Goal: Information Seeking & Learning: Learn about a topic

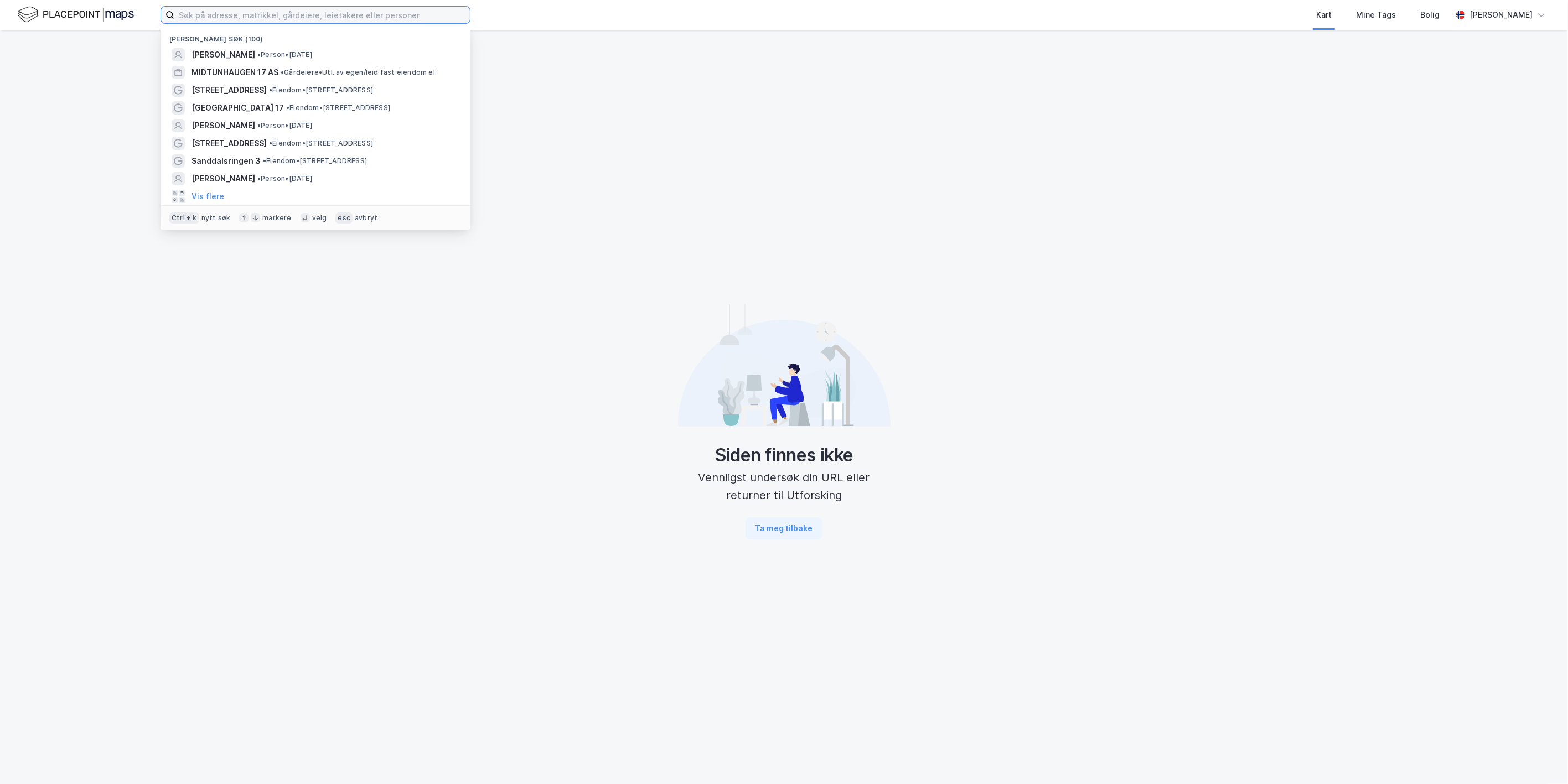
click at [335, 15] on input at bounding box center [322, 15] width 295 height 17
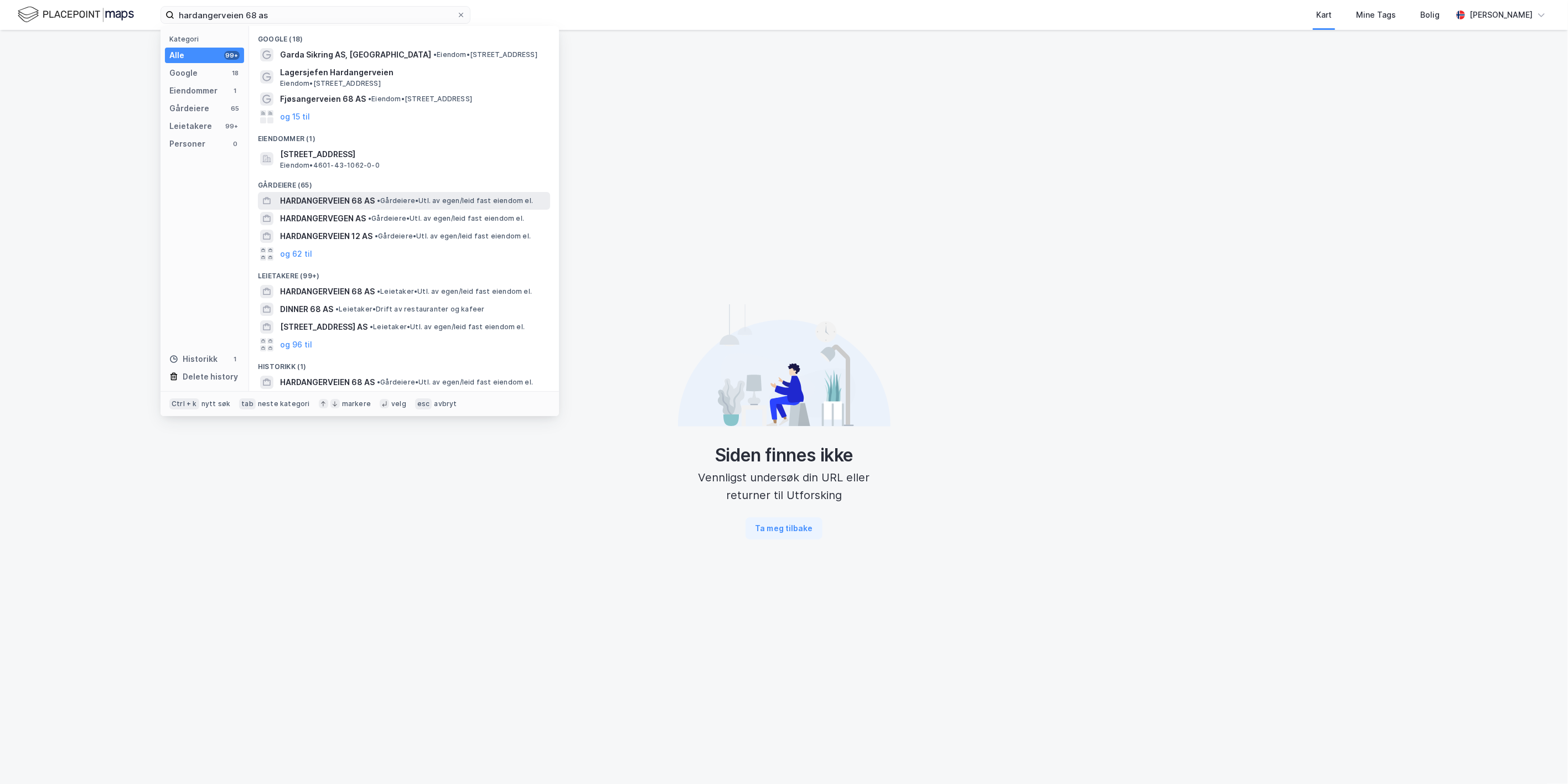
click at [349, 195] on span "HARDANGERVEIEN 68 AS" at bounding box center [327, 201] width 94 height 13
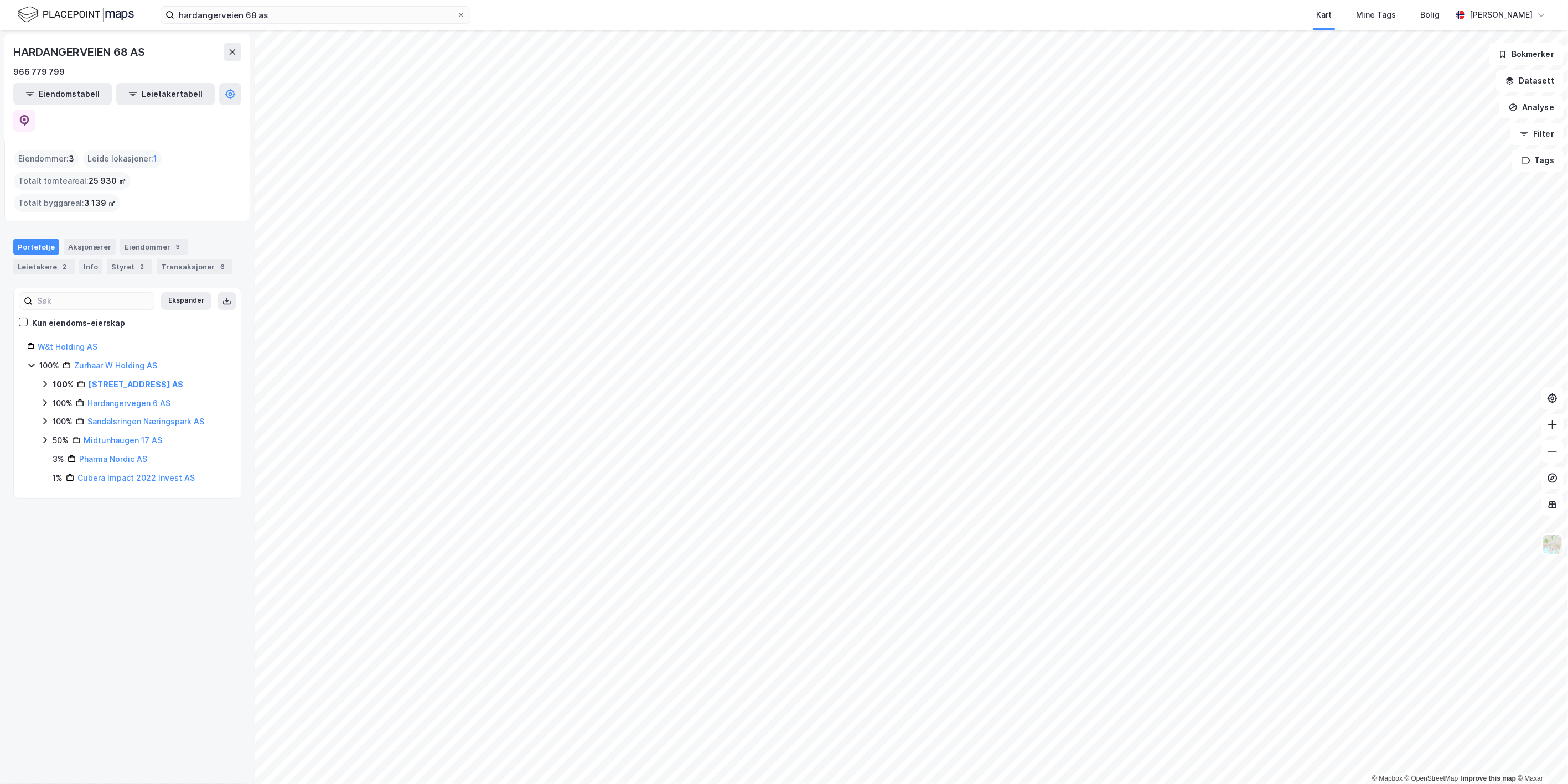
click at [47, 379] on icon at bounding box center [44, 383] width 8 height 8
drag, startPoint x: 275, startPoint y: 24, endPoint x: 124, endPoint y: 7, distance: 152.0
click at [108, 11] on div "hardangerveien 68 as Kart Mine Tags Bolig William August Ødegård" at bounding box center [784, 15] width 1568 height 30
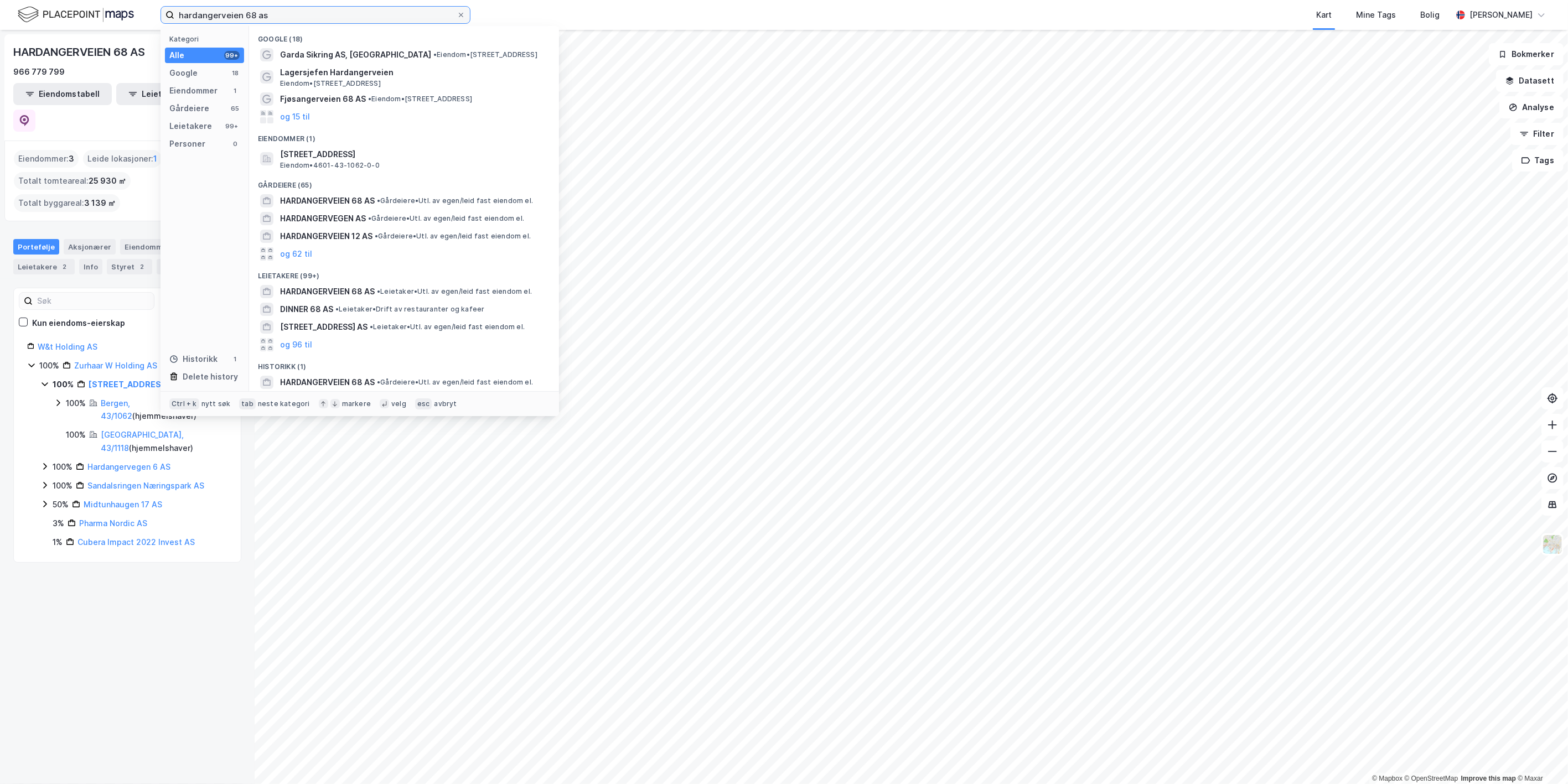
drag, startPoint x: 278, startPoint y: 16, endPoint x: 78, endPoint y: -8, distance: 201.4
click at [78, 0] on html "hardangerveien 68 as Kategori Alle 99+ Google 18 Eiendommer 1 Gårdeiere 65 Leie…" at bounding box center [784, 392] width 1568 height 784
paste input "Midtunhaugen 17 AS"
type input "Midtunhaugen 17 AS"
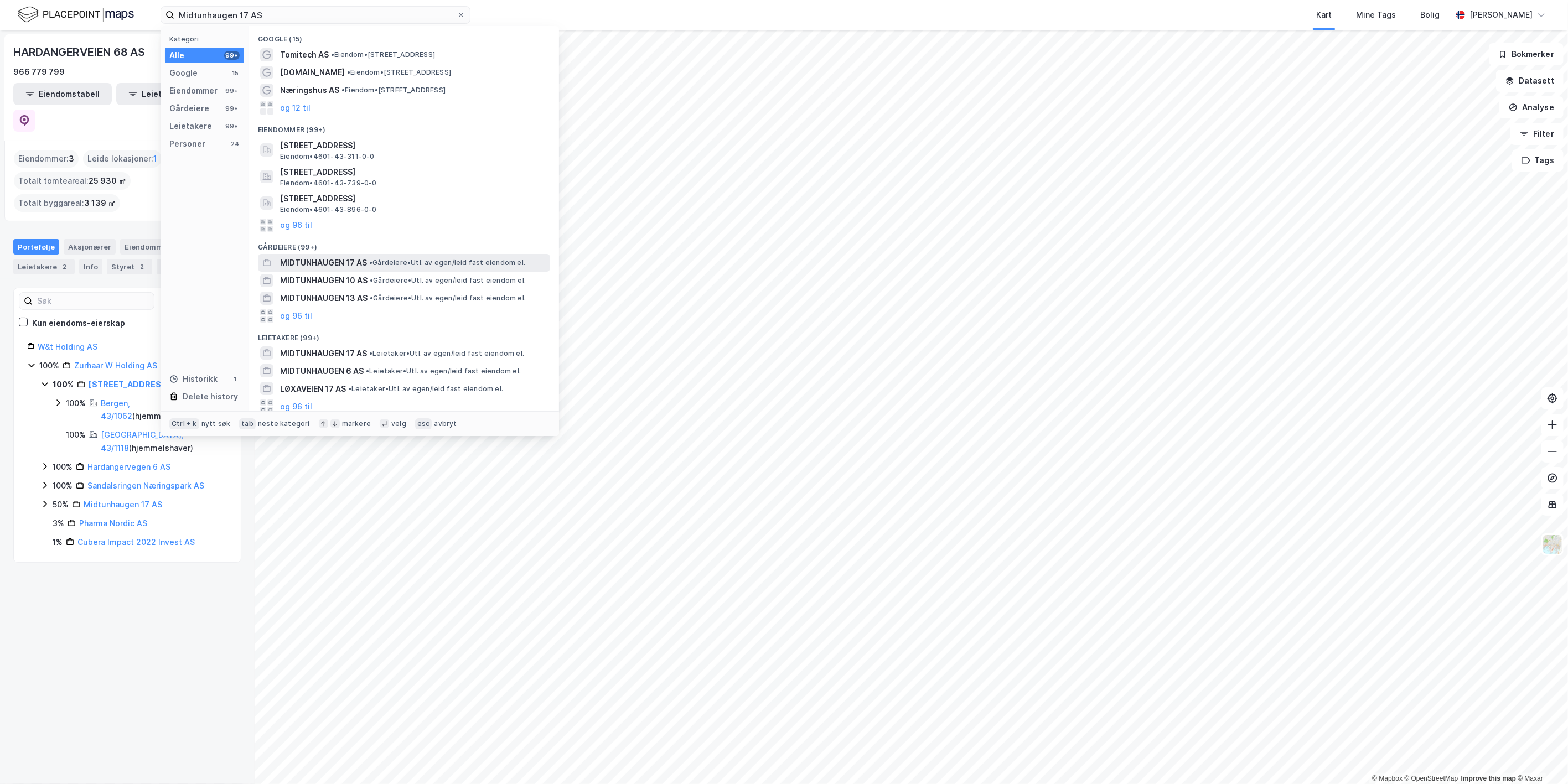
click at [335, 258] on span "MIDTUNHAUGEN 17 AS" at bounding box center [323, 263] width 87 height 13
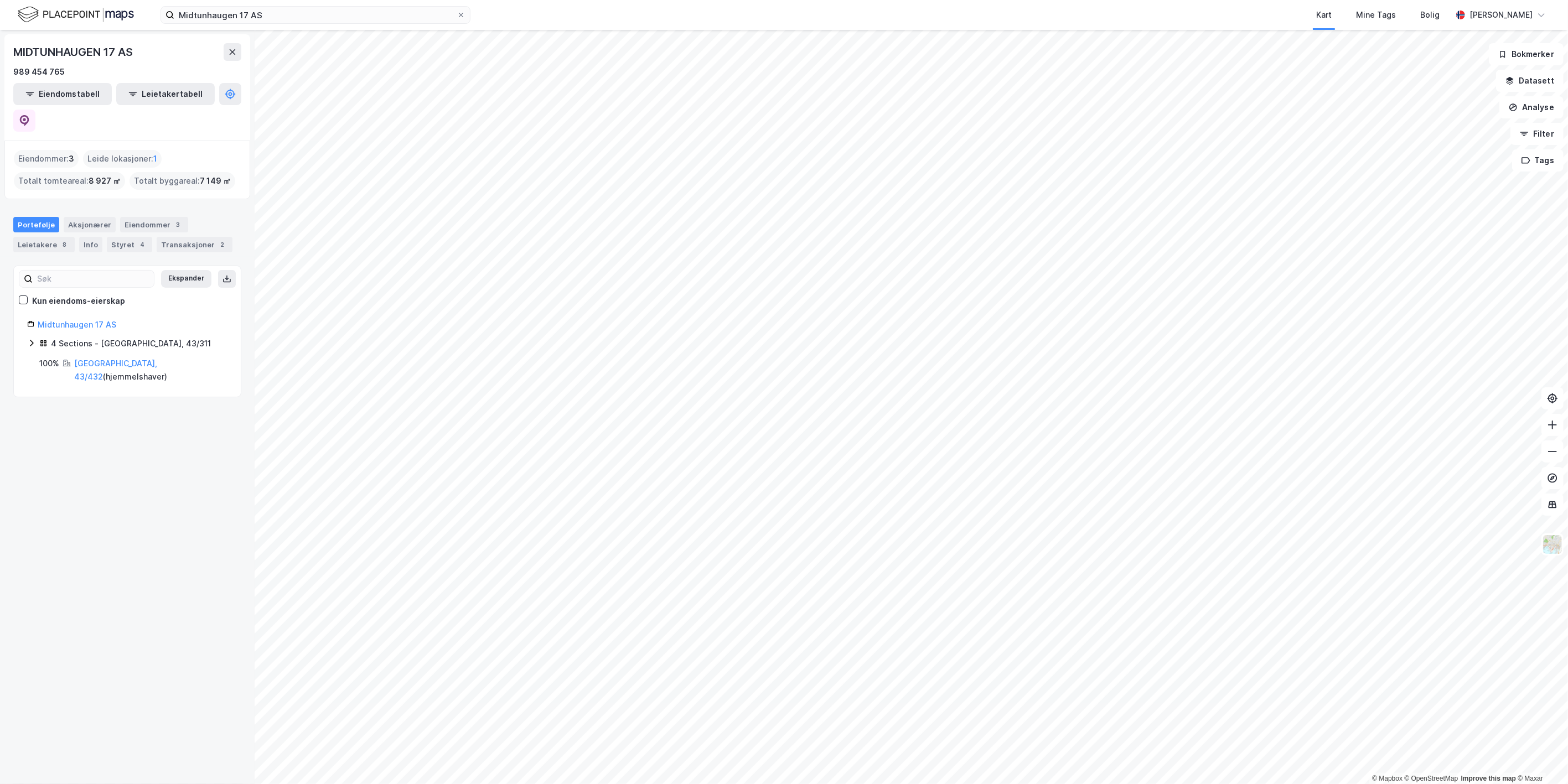
click at [35, 338] on icon at bounding box center [31, 342] width 8 height 8
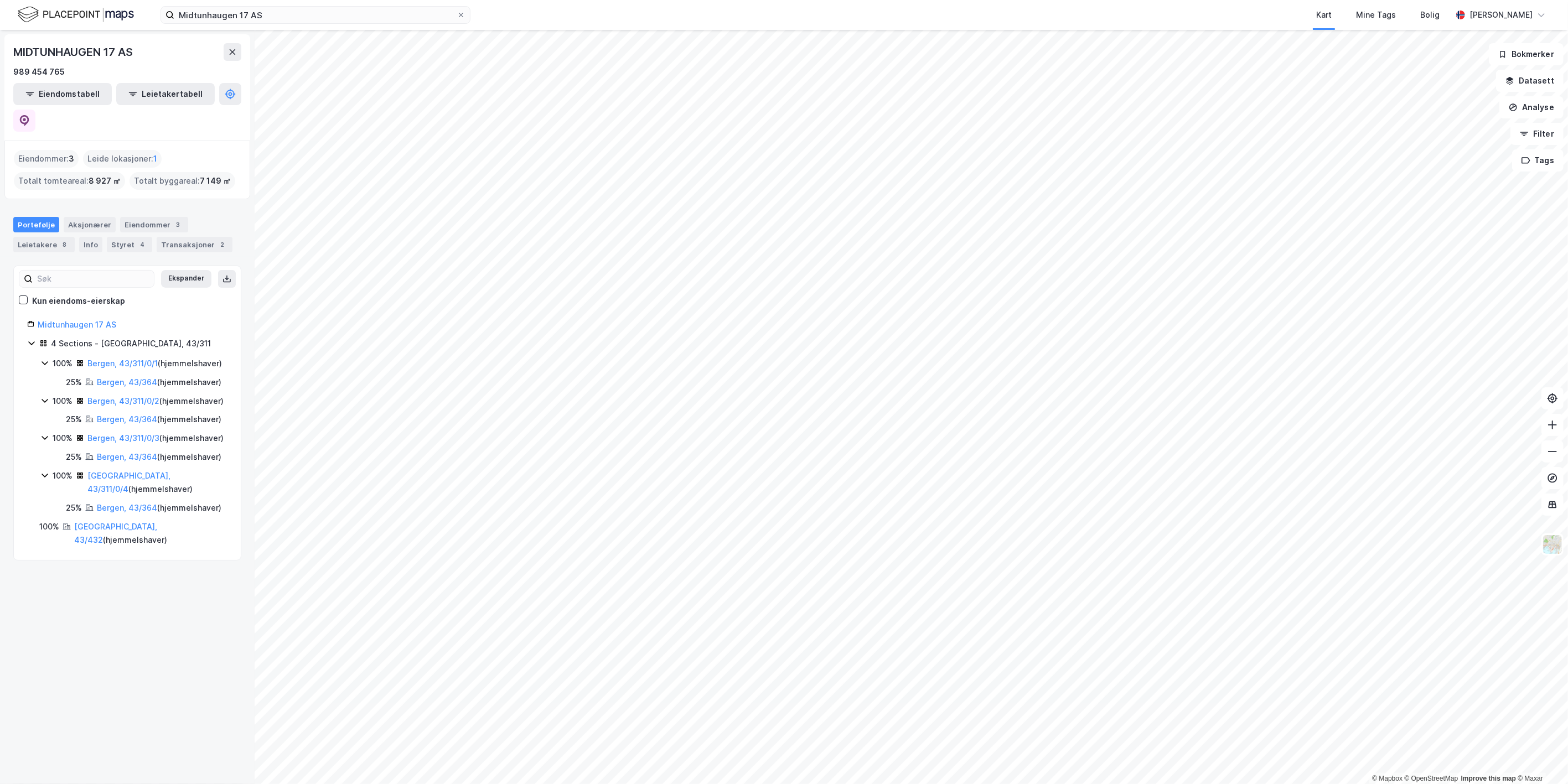
click at [35, 338] on icon at bounding box center [31, 342] width 8 height 8
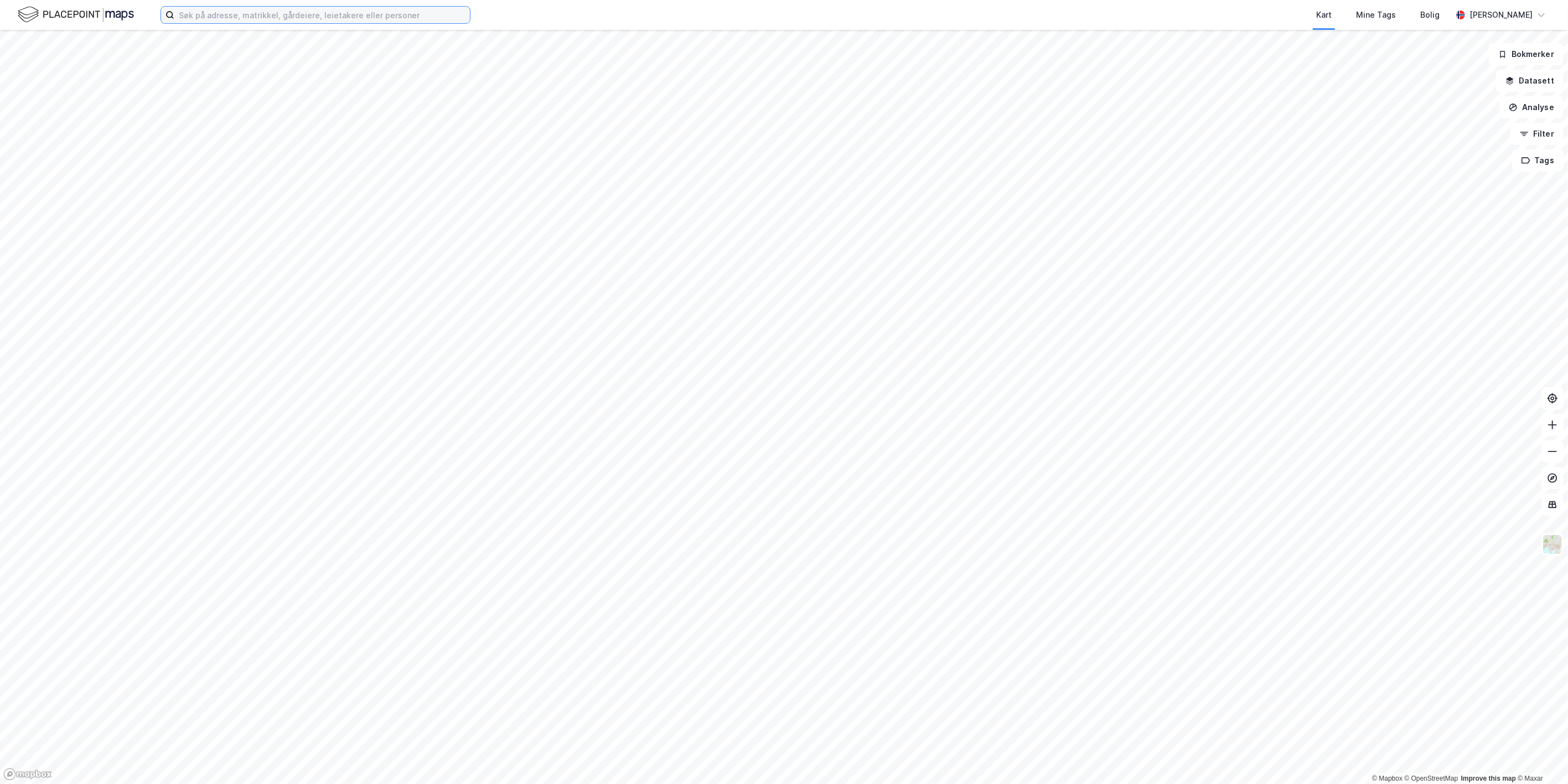
click at [361, 21] on input at bounding box center [322, 15] width 295 height 17
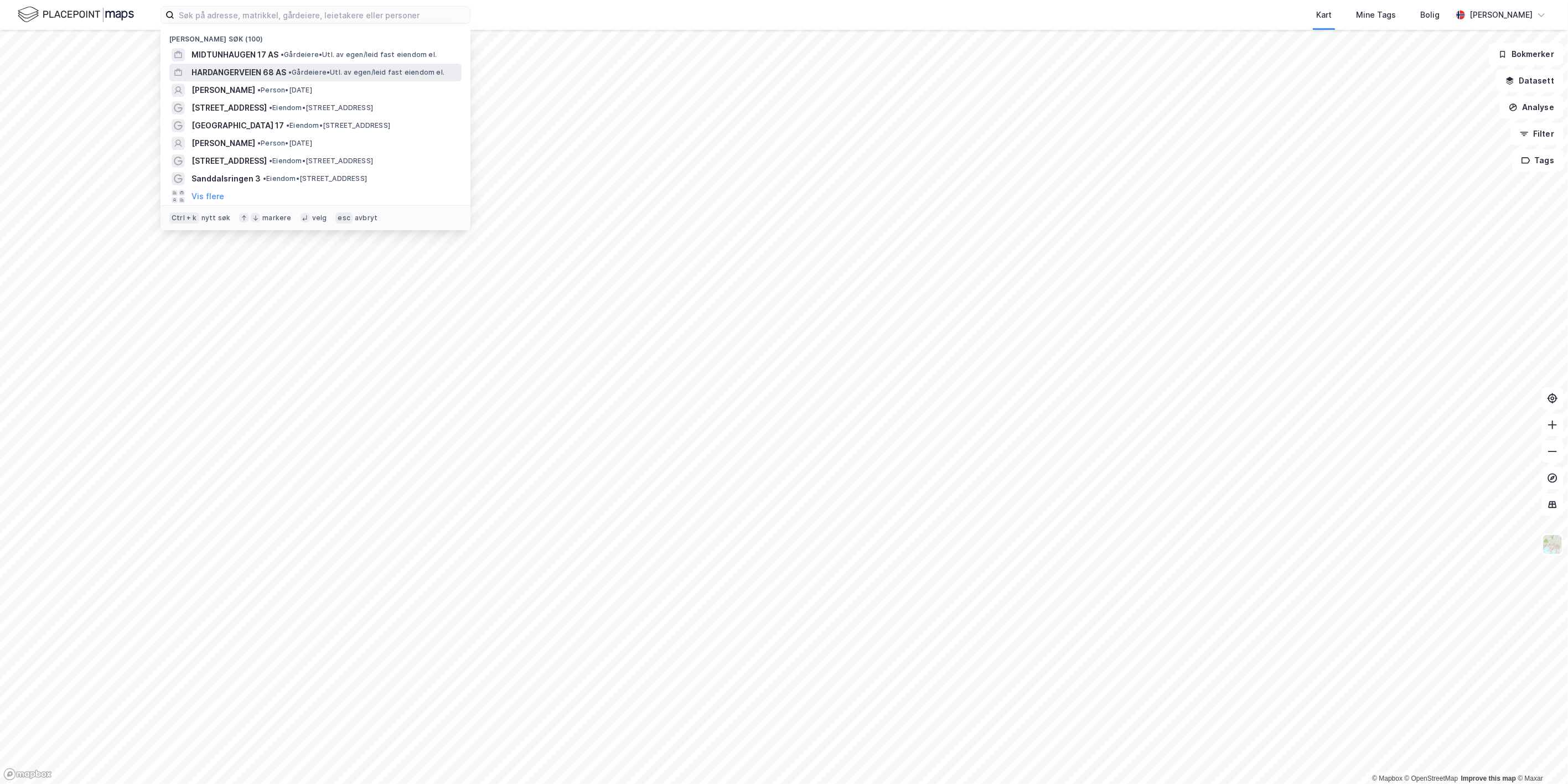
click at [299, 69] on span "• Gårdeiere • Utl. av egen/leid fast eiendom el." at bounding box center [366, 72] width 156 height 8
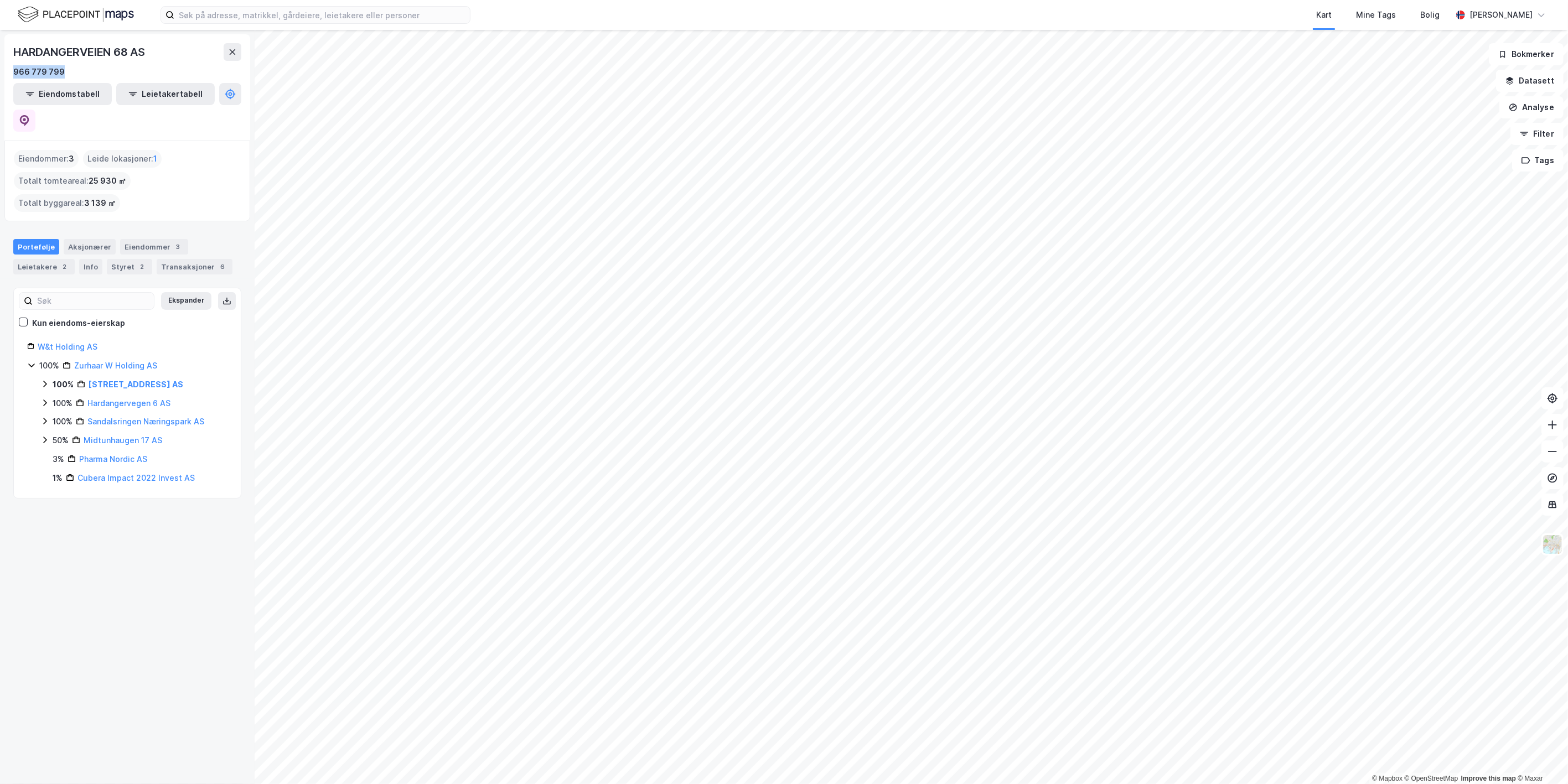
drag, startPoint x: 66, startPoint y: 68, endPoint x: 10, endPoint y: 70, distance: 56.0
click at [10, 70] on div "HARDANGERVEIEN 68 AS 966 779 799 Eiendomstabell Leietakertabell" at bounding box center [127, 88] width 246 height 107
copy div "966 779 799"
click at [415, 26] on div "Kart Mine Tags Bolig William August Ødegård" at bounding box center [784, 15] width 1568 height 30
click at [412, 20] on input at bounding box center [322, 15] width 295 height 17
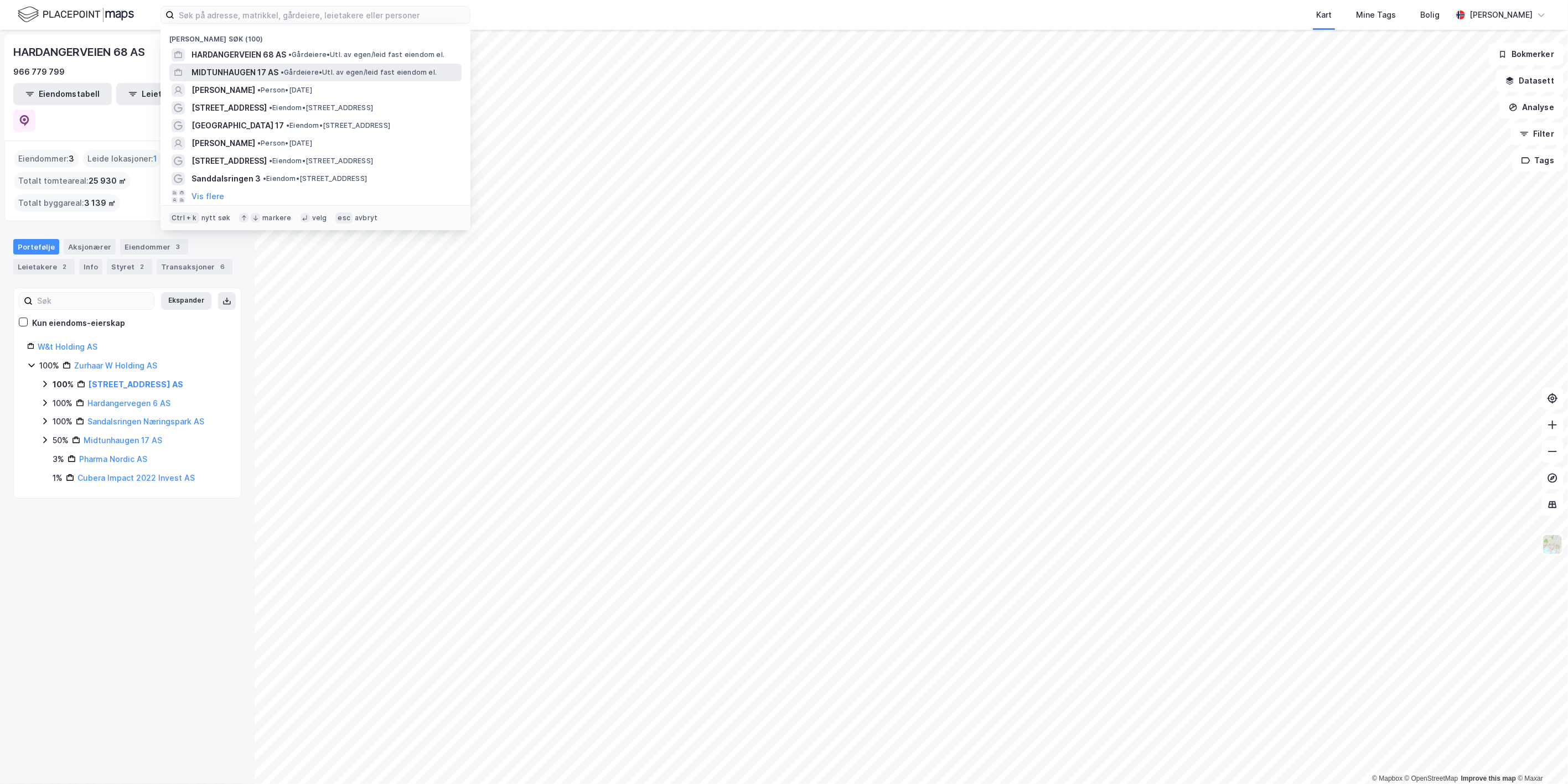
click at [292, 74] on span "• Gårdeiere • Utl. av egen/leid fast eiendom el." at bounding box center [358, 72] width 156 height 8
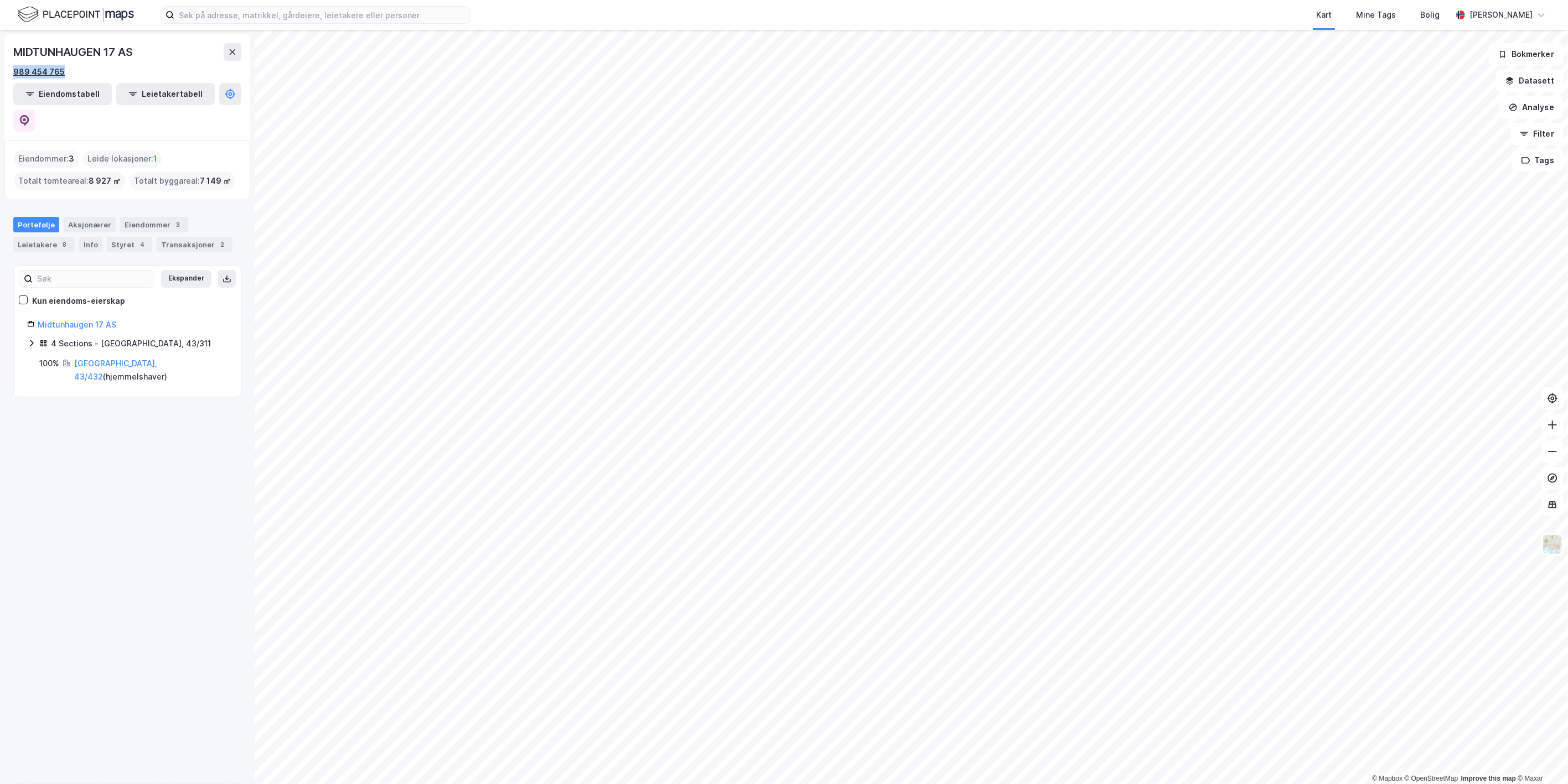
drag, startPoint x: 50, startPoint y: 75, endPoint x: 13, endPoint y: 76, distance: 37.0
click at [13, 76] on div "989 454 765" at bounding box center [127, 72] width 228 height 13
copy div "989 454 765"
click at [248, 10] on input at bounding box center [322, 15] width 295 height 17
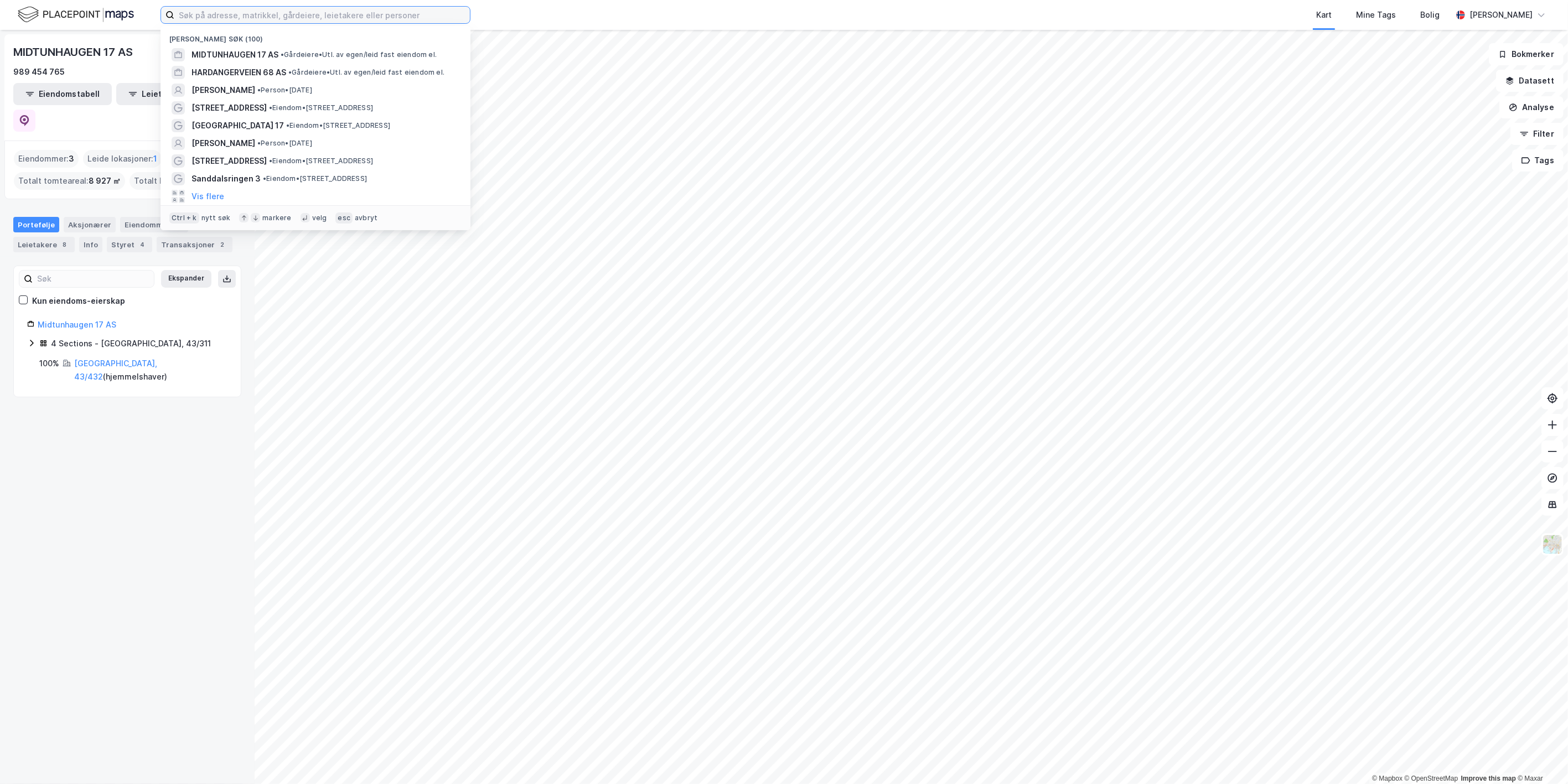
paste input "996 327 698"
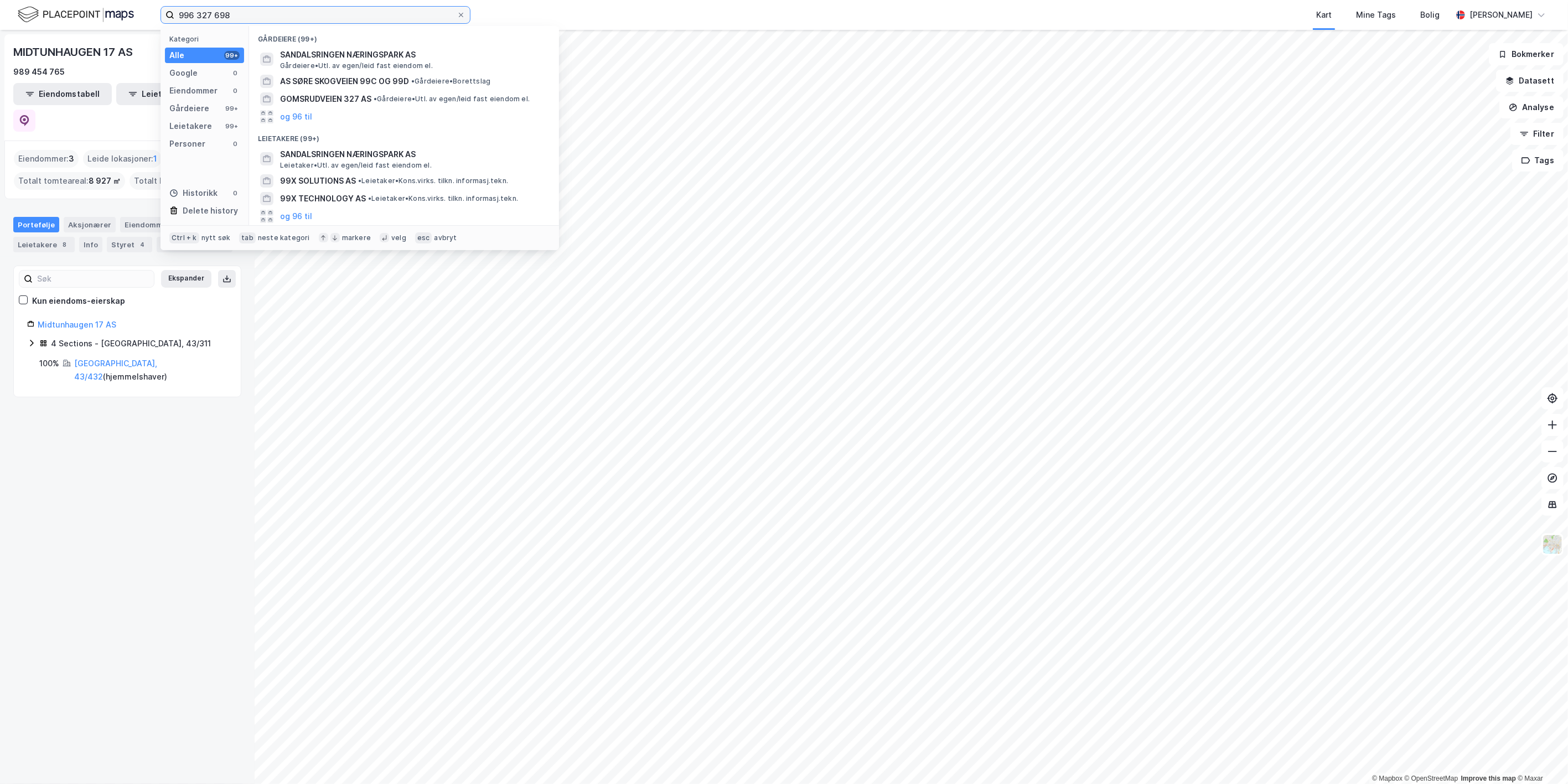
drag, startPoint x: 251, startPoint y: 18, endPoint x: 104, endPoint y: 19, distance: 147.0
click at [104, 19] on div "996 327 698 Kategori Alle 99+ Google 0 Eiendommer 0 Gårdeiere 99+ Leietakere 99…" at bounding box center [784, 15] width 1568 height 30
paste input "66 779 799"
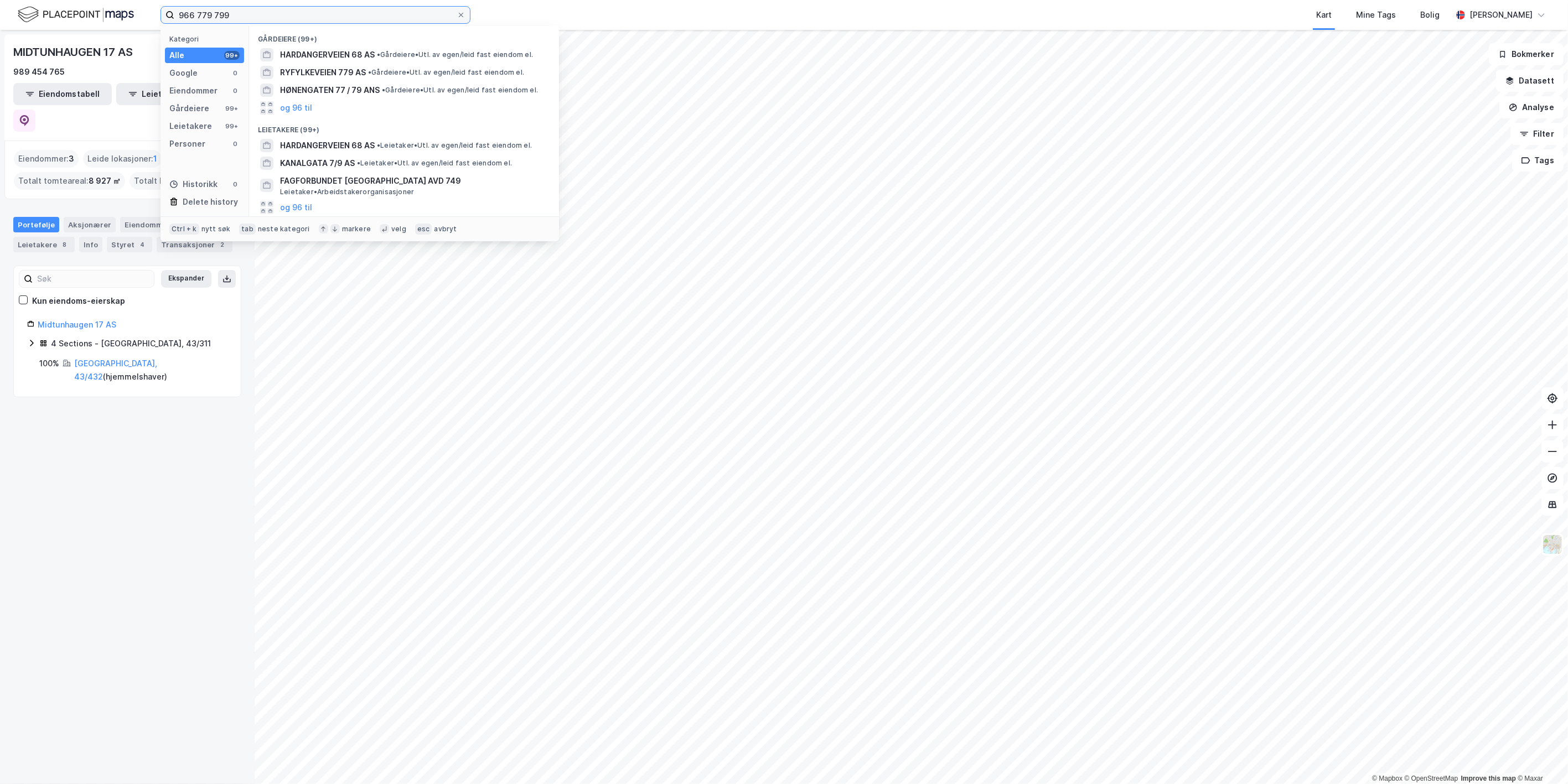
click at [235, 21] on input "966 779 799" at bounding box center [316, 15] width 282 height 17
drag, startPoint x: 238, startPoint y: 16, endPoint x: 109, endPoint y: 7, distance: 129.3
click at [107, 8] on div "966 779 799 Kategori Alle 99+ Google 0 Eiendommer 0 Gårdeiere 99+ Leietakere 99…" at bounding box center [784, 15] width 1568 height 30
paste input "89 454 765"
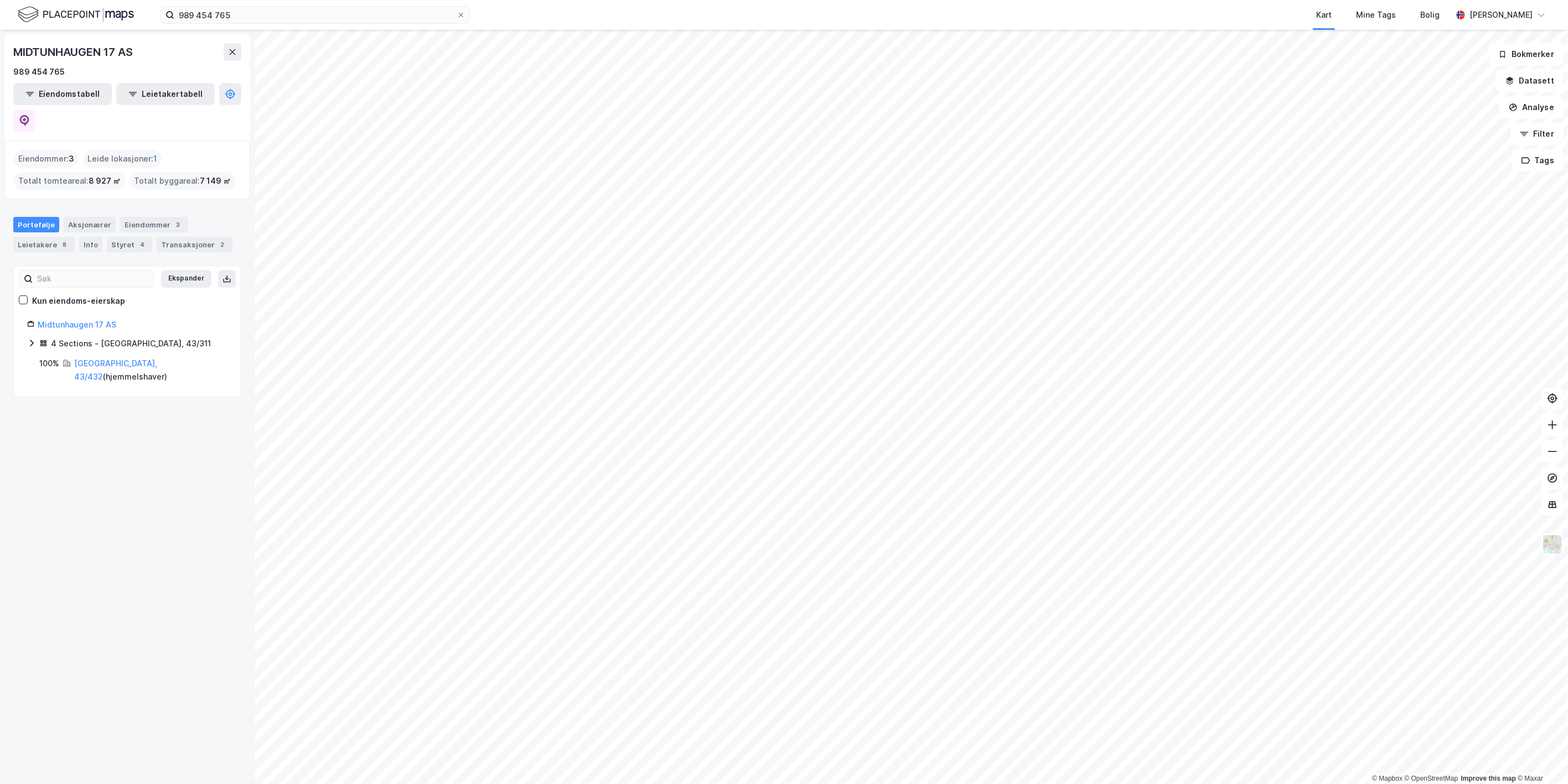
click at [249, 5] on div "989 454 765 Kart Mine Tags Bolig William August Ødegård" at bounding box center [784, 15] width 1568 height 30
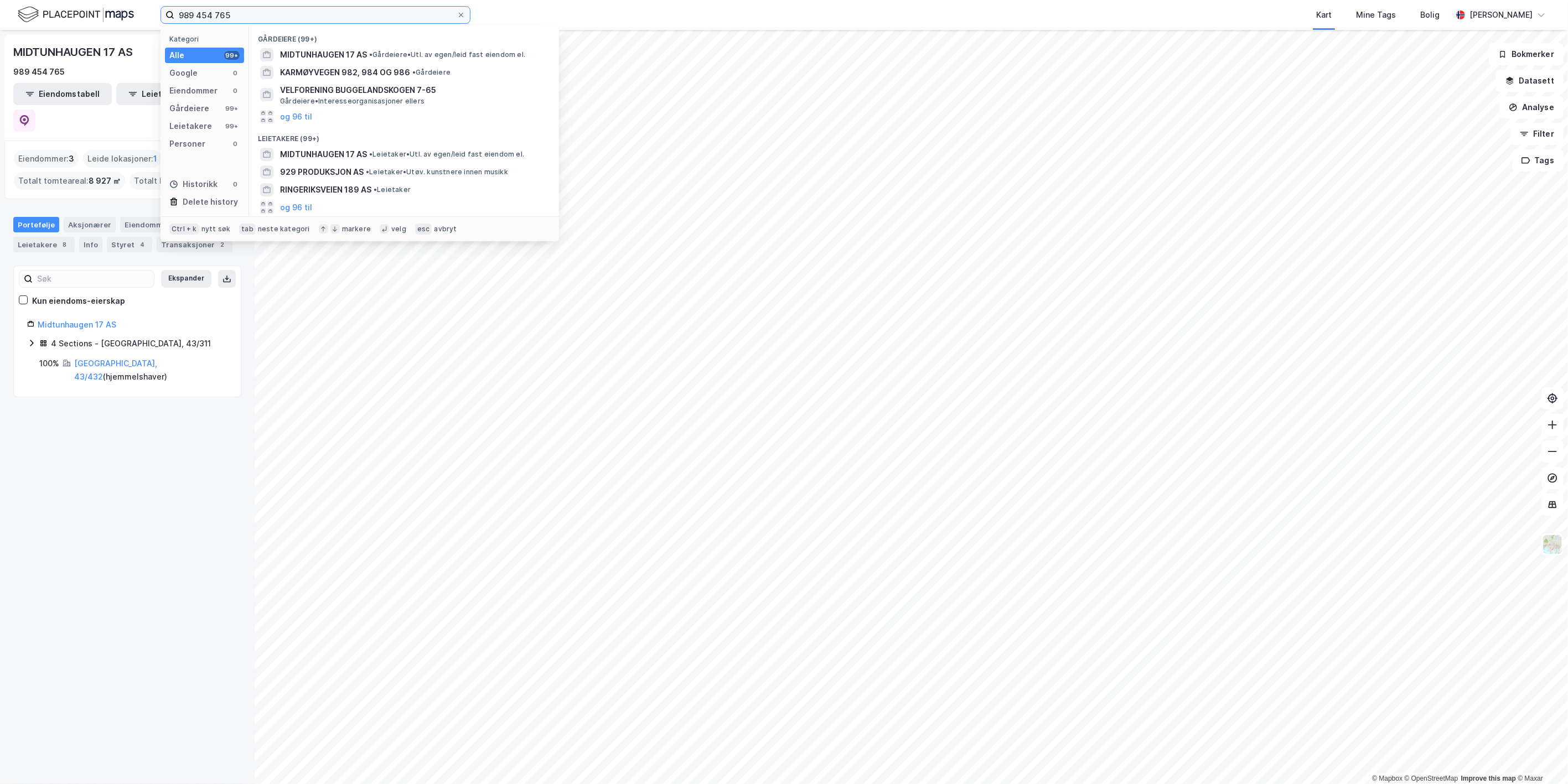
drag, startPoint x: 249, startPoint y: 14, endPoint x: 80, endPoint y: 7, distance: 169.1
click at [65, 8] on div "989 454 765 Kategori Alle 99+ Google 0 Eiendommer 0 Gårdeiere 99+ Leietakere 99…" at bounding box center [784, 15] width 1568 height 30
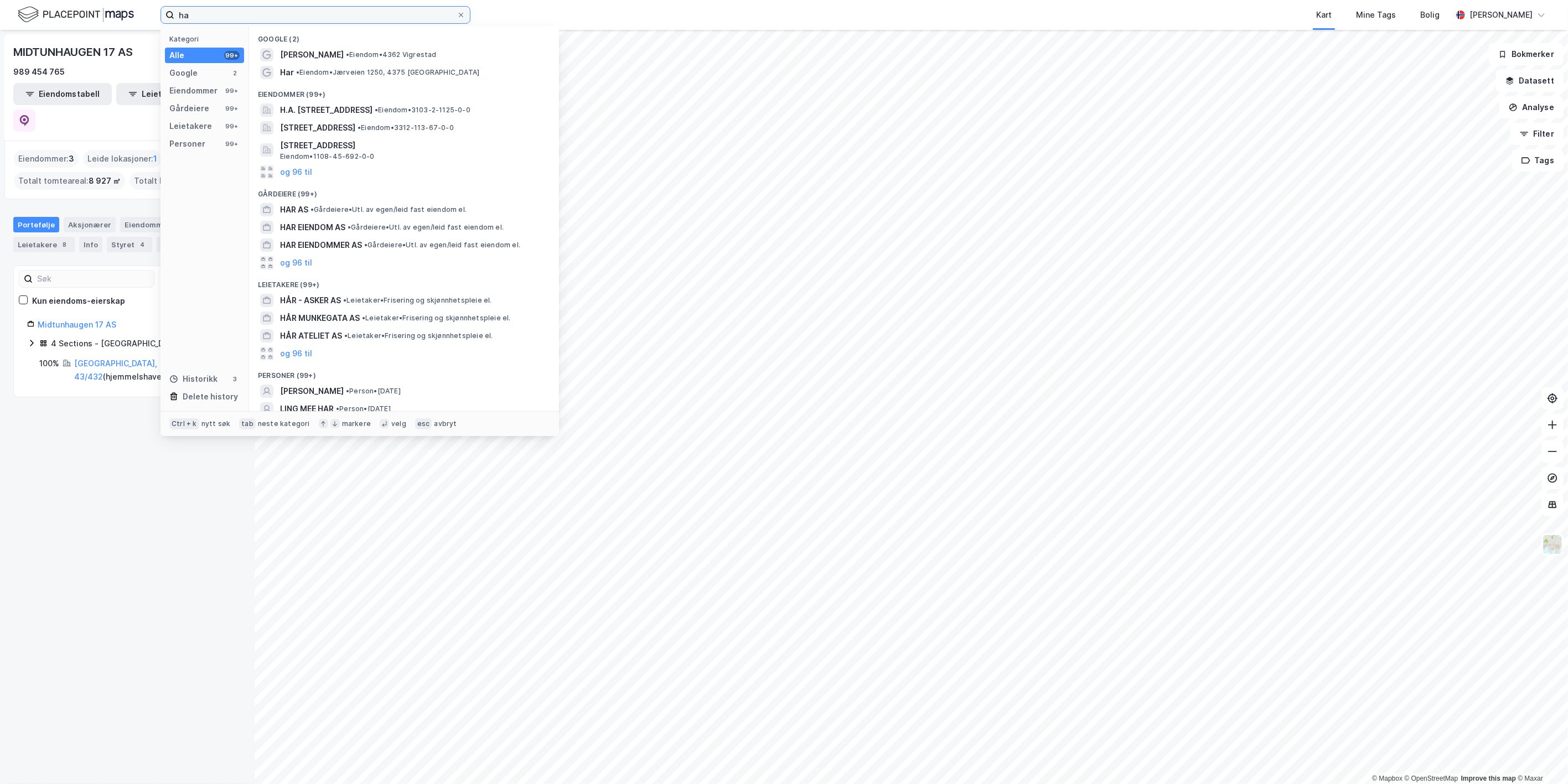
type input "h"
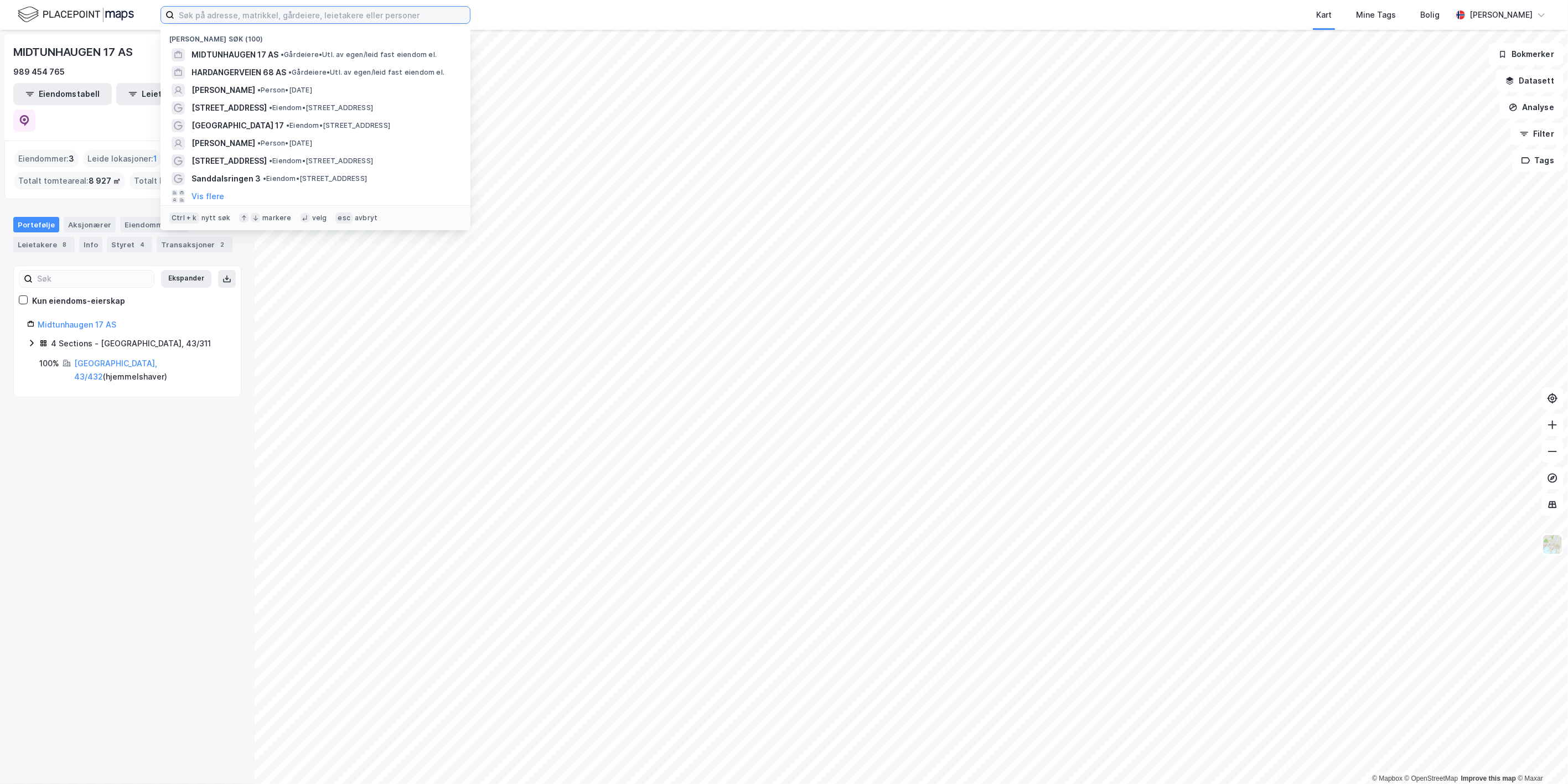
click at [215, 19] on input at bounding box center [322, 15] width 295 height 17
paste input "Hardangerveien 68 AS"
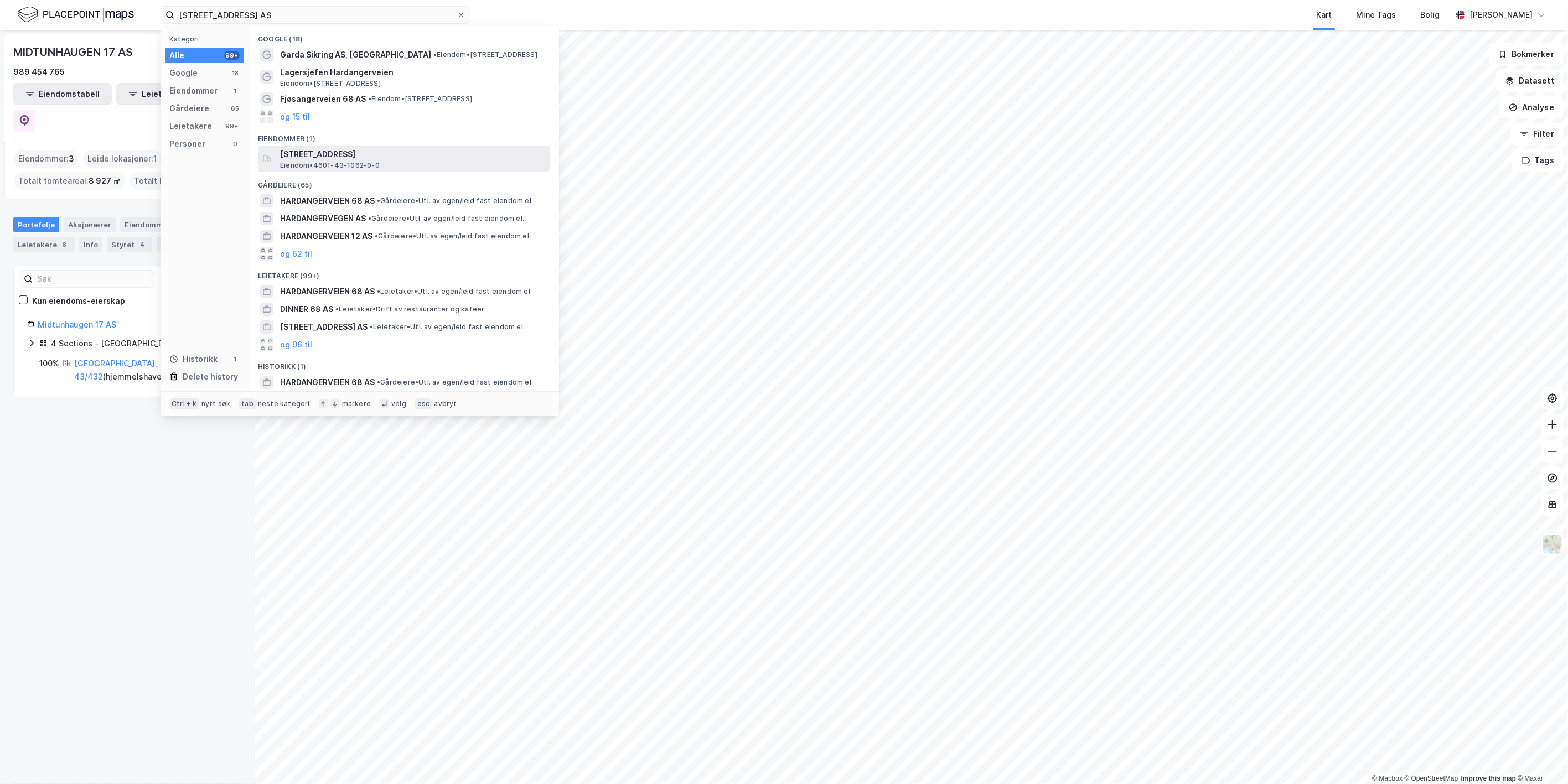
click at [351, 155] on span "Hardangervegen 68, 5224, NESTTUN, BERGEN" at bounding box center [413, 154] width 265 height 13
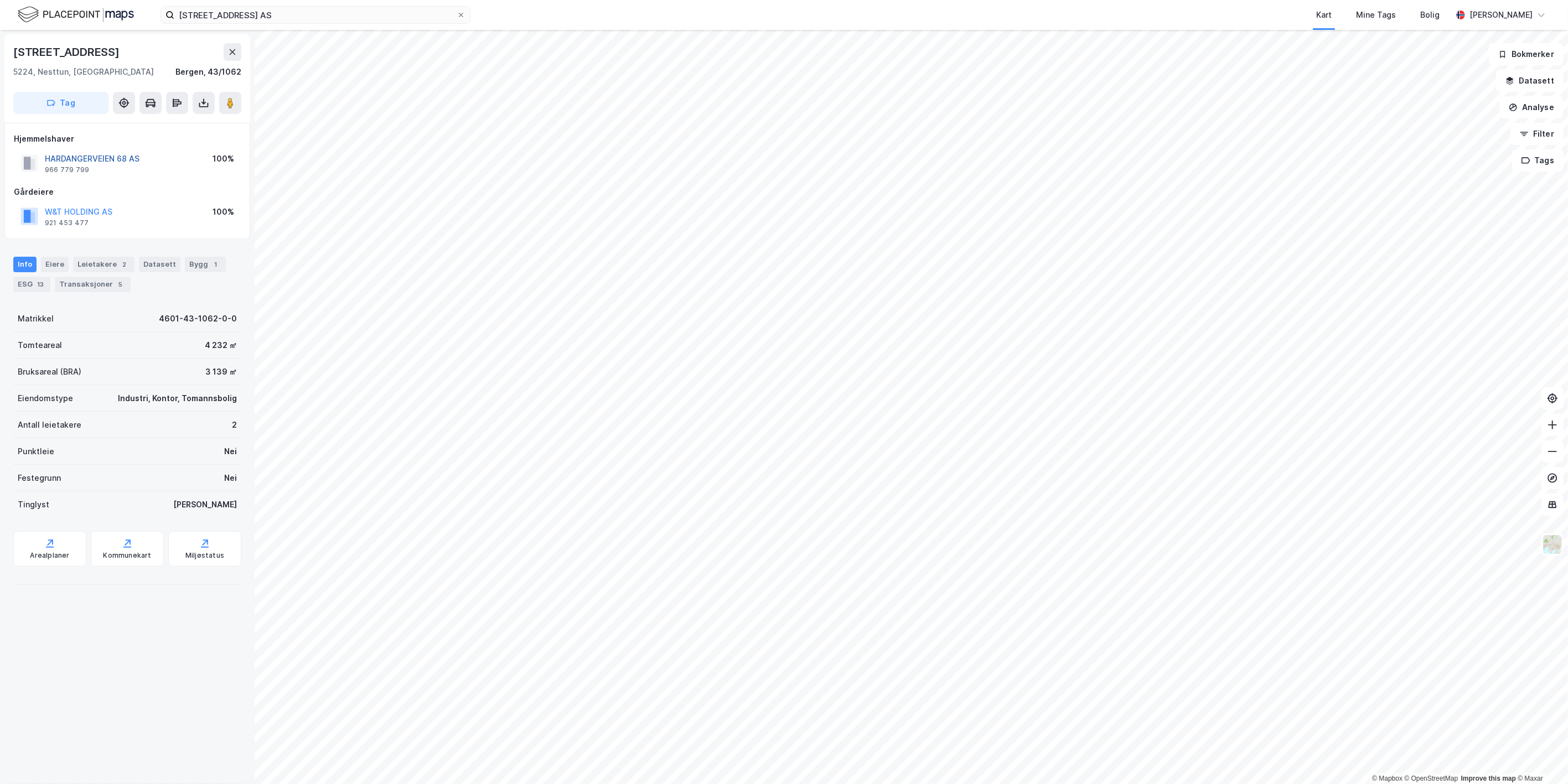
click at [0, 0] on button "HARDANGERVEIEN 68 AS" at bounding box center [0, 0] width 0 height 0
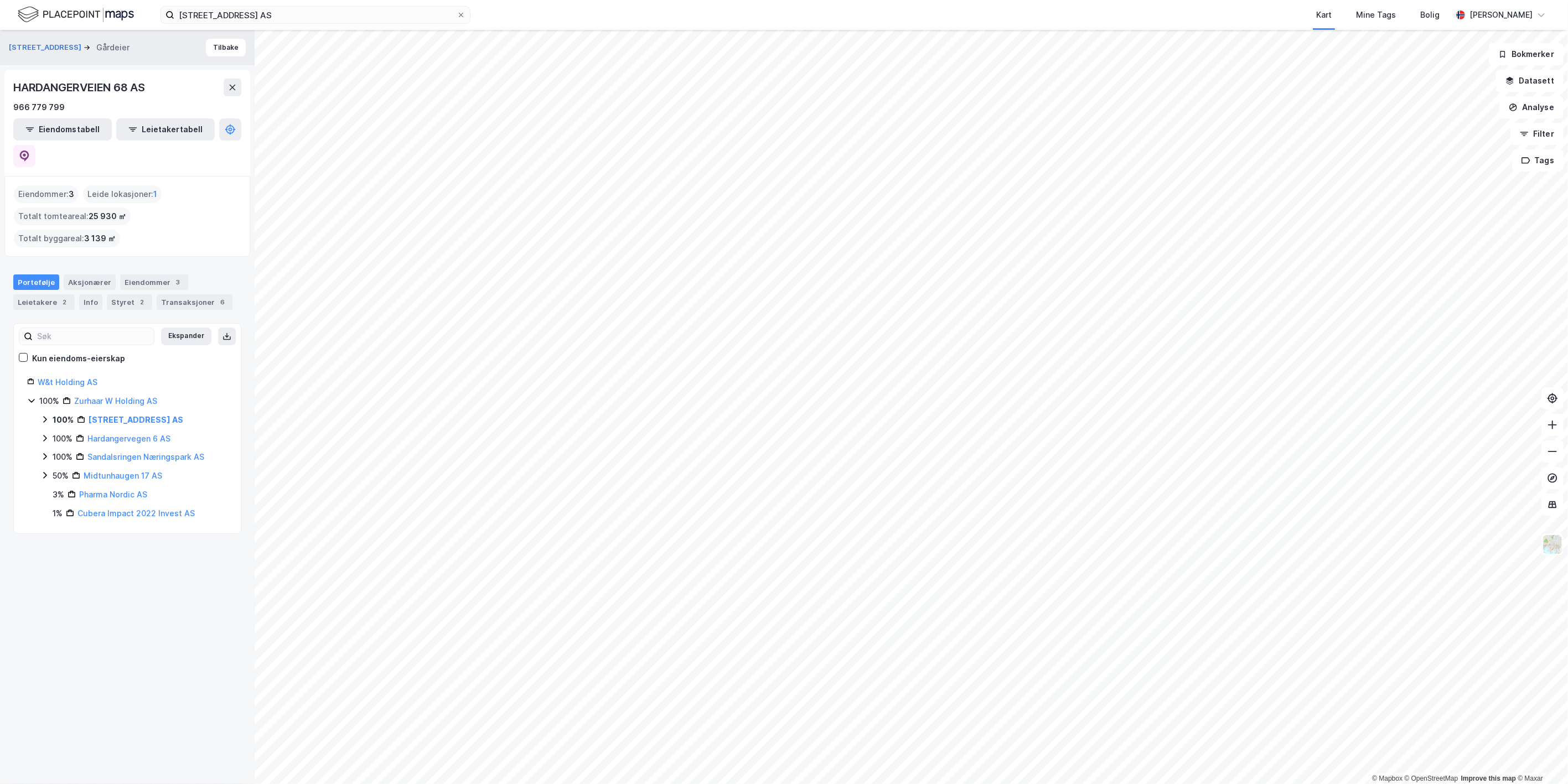
click at [47, 416] on icon at bounding box center [45, 419] width 4 height 7
drag, startPoint x: 280, startPoint y: 17, endPoint x: 145, endPoint y: 8, distance: 135.3
click at [150, 9] on div "Hardangerveien 68 AS Kart Mine Tags Bolig William August Ødegård" at bounding box center [784, 15] width 1568 height 30
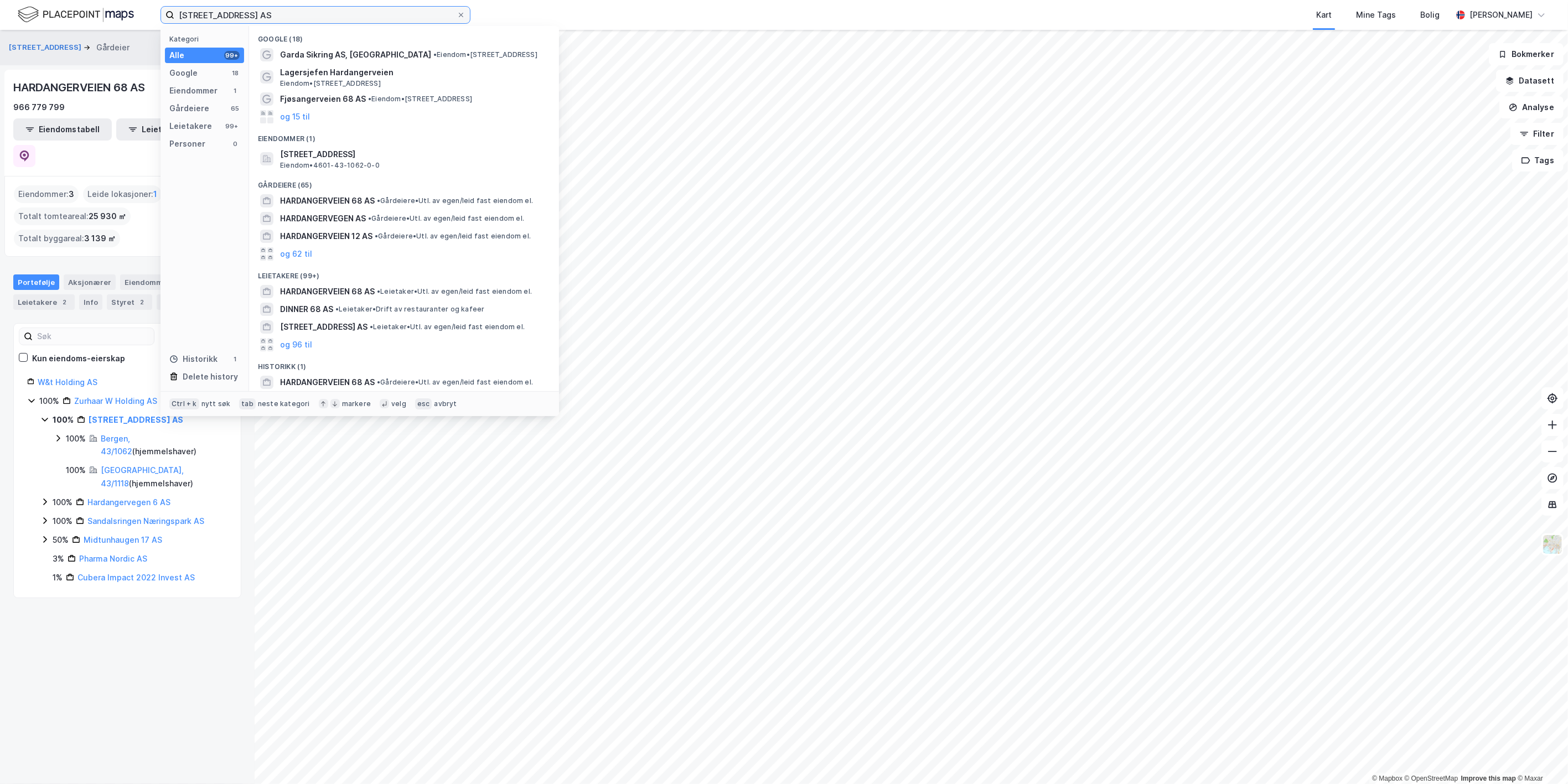
paste input "Midtunhaugen 17"
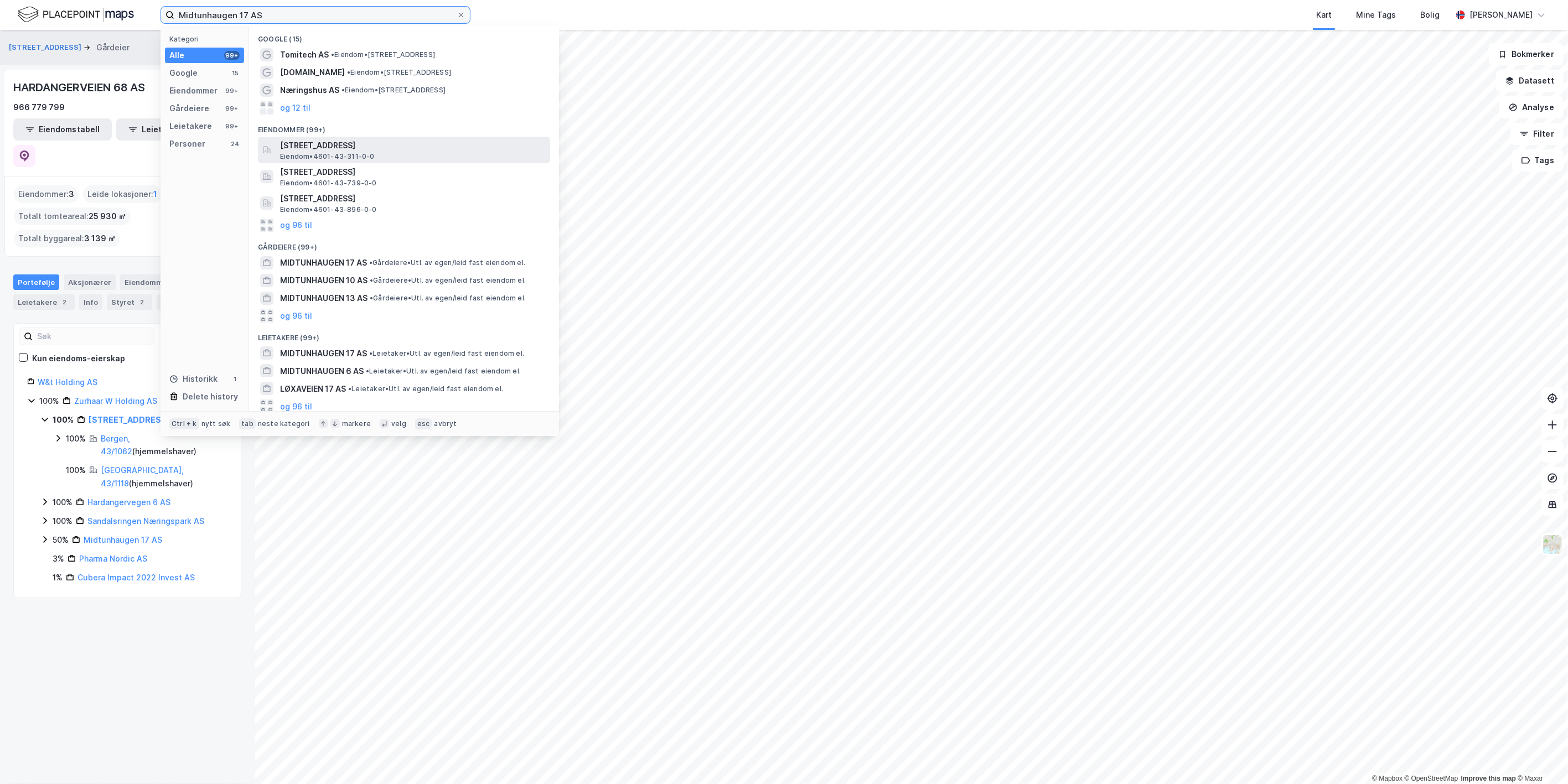
type input "Midtunhaugen 17 AS"
click at [346, 156] on span "Eiendom • 4601-43-311-0-0" at bounding box center [327, 156] width 94 height 8
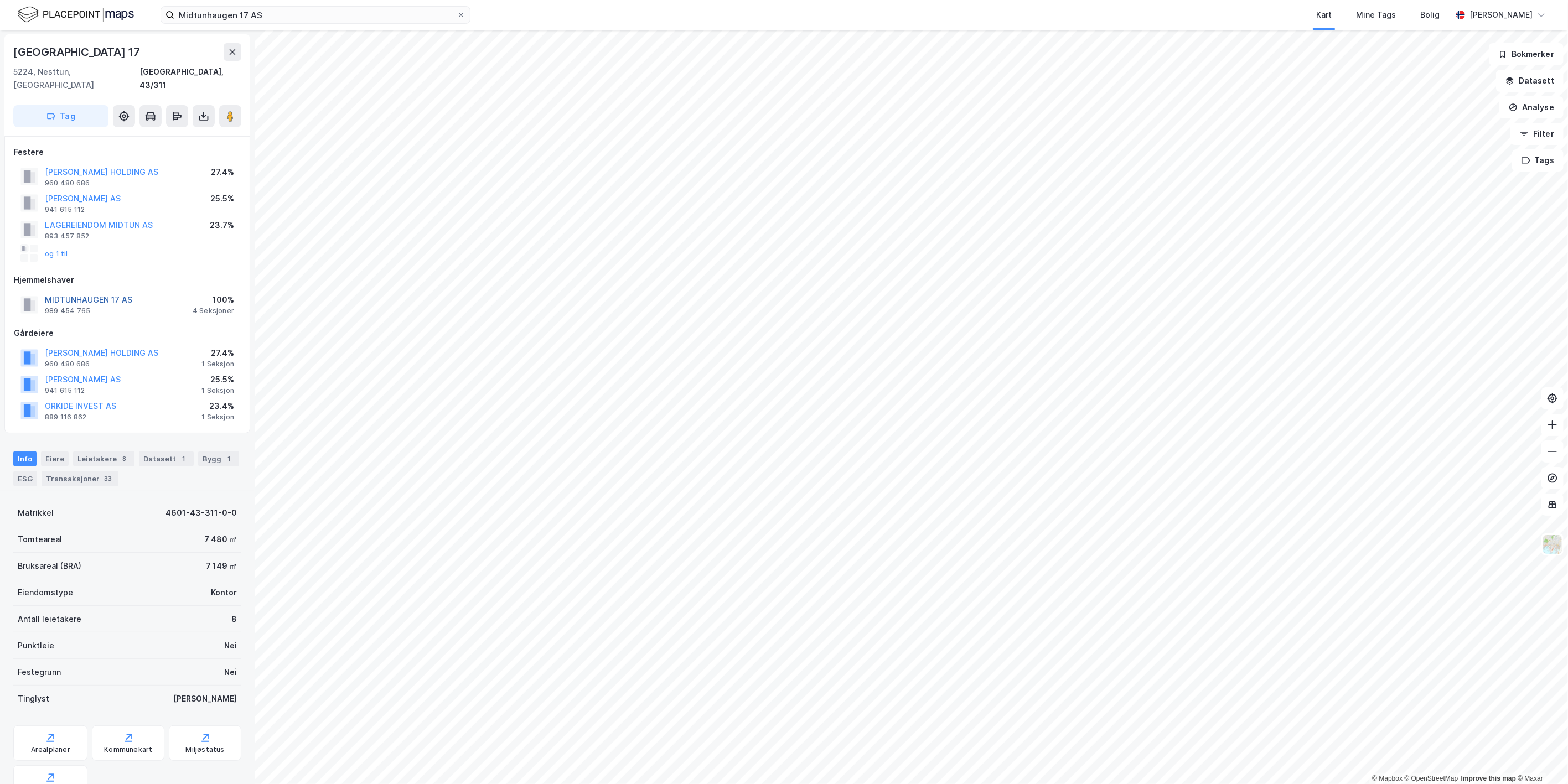
click at [0, 0] on button "MIDTUNHAUGEN 17 AS" at bounding box center [0, 0] width 0 height 0
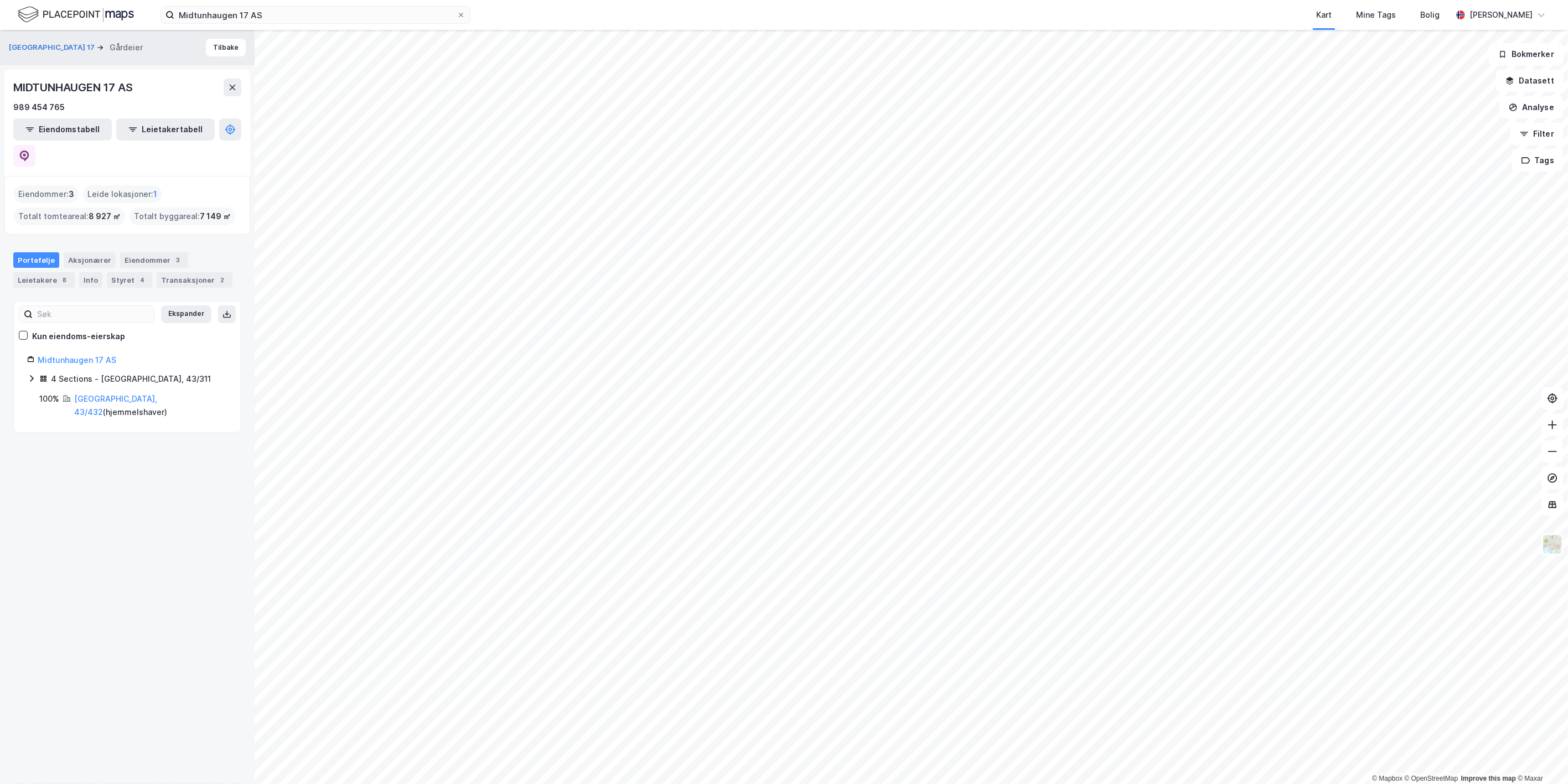
click at [32, 374] on icon at bounding box center [31, 378] width 8 height 8
